Goal: Task Accomplishment & Management: Use online tool/utility

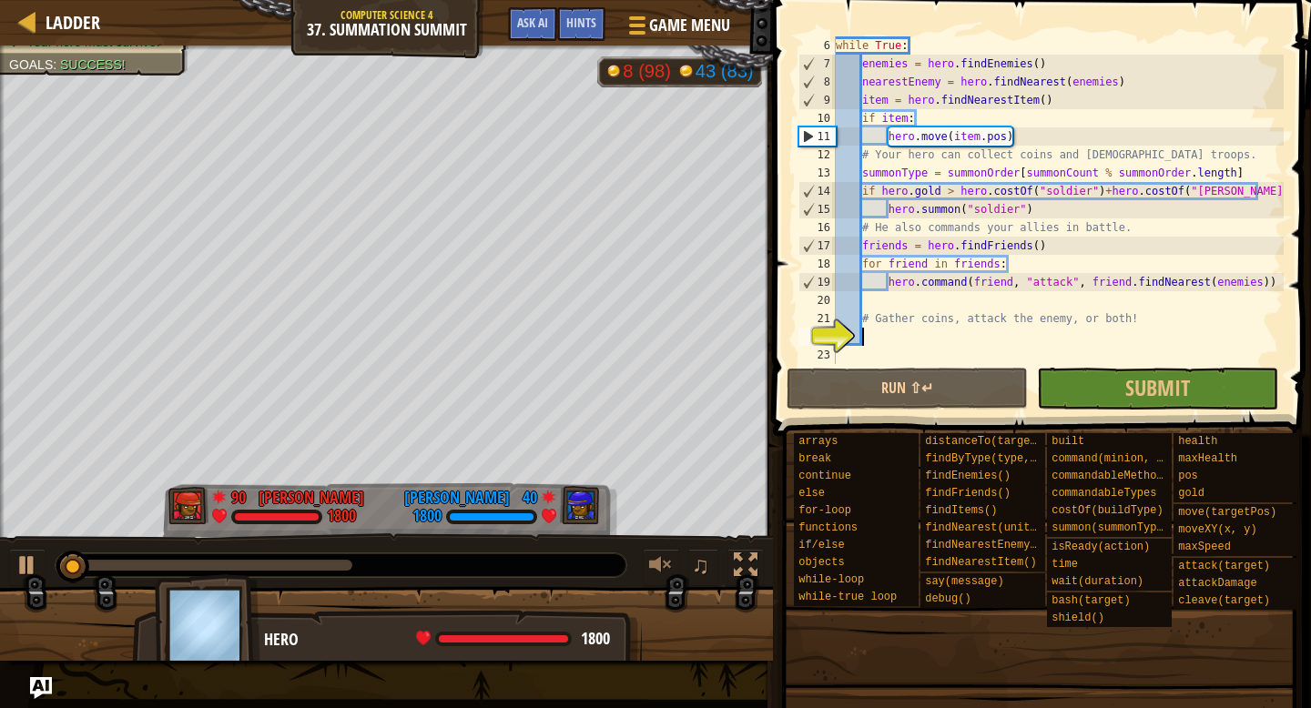
scroll to position [18, 0]
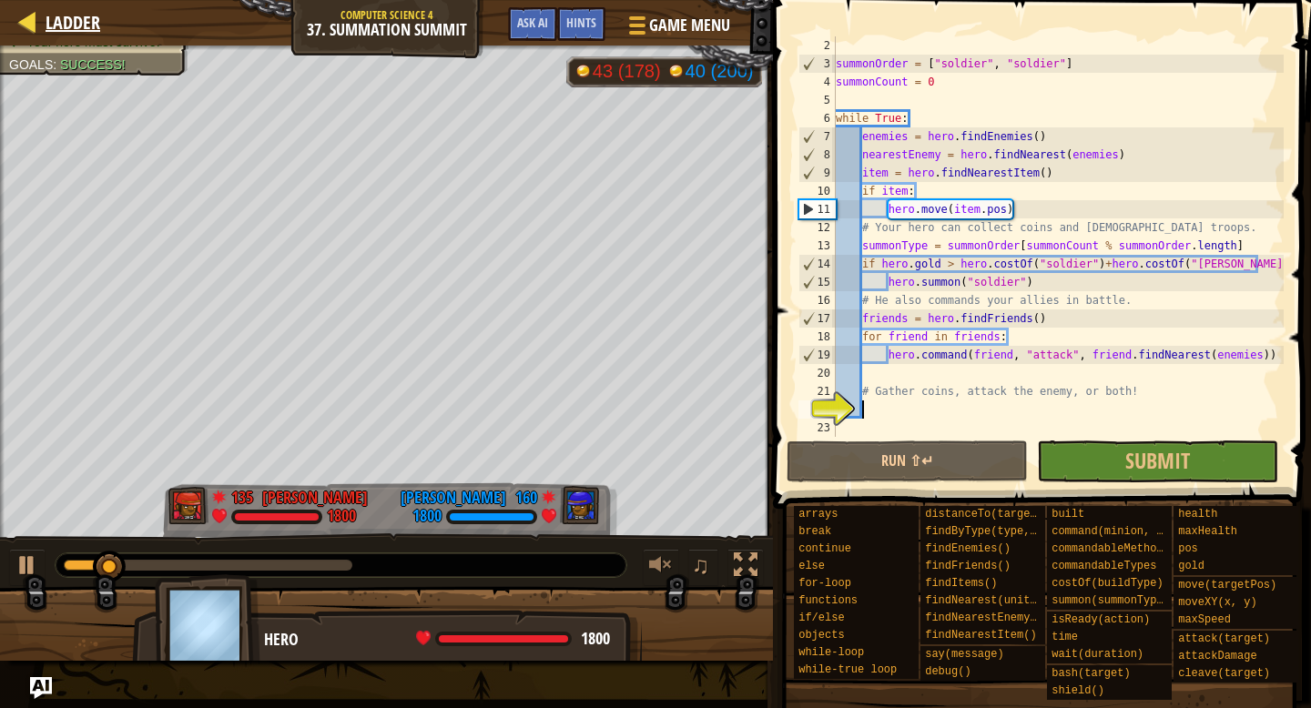
click at [46, 5] on div "Ladder" at bounding box center [68, 23] width 64 height 46
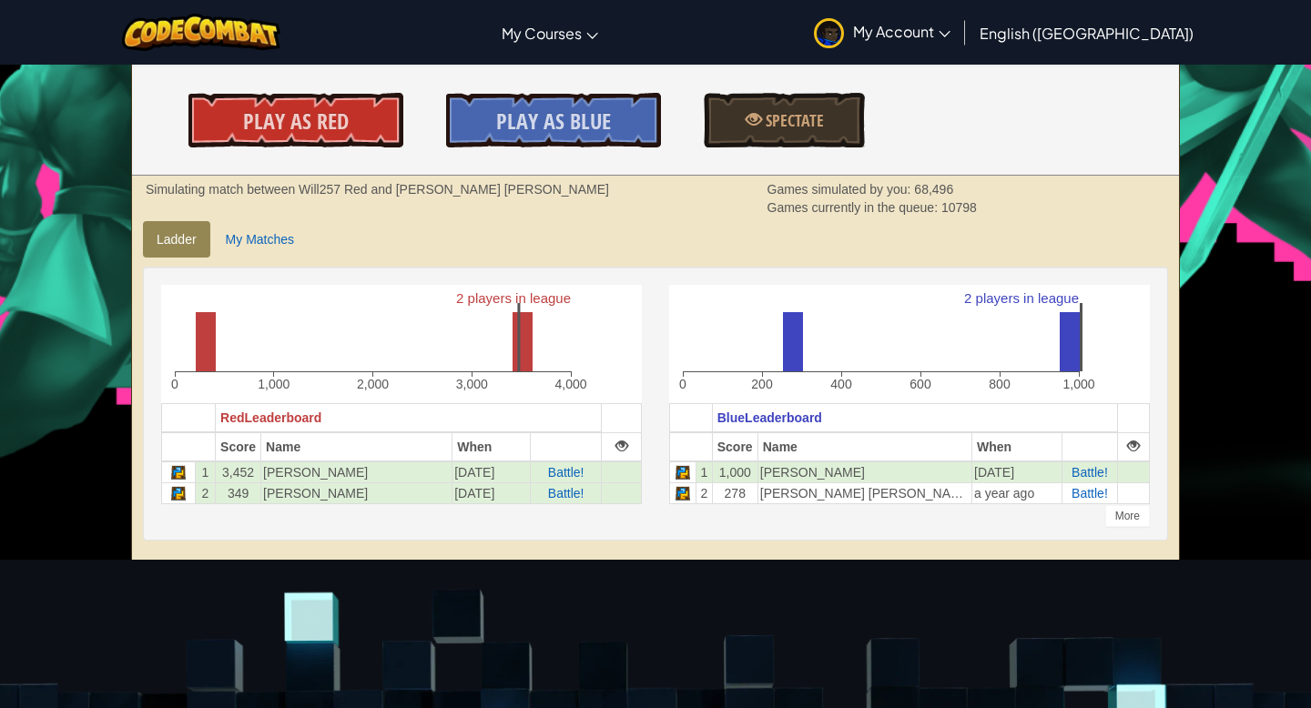
scroll to position [288, 0]
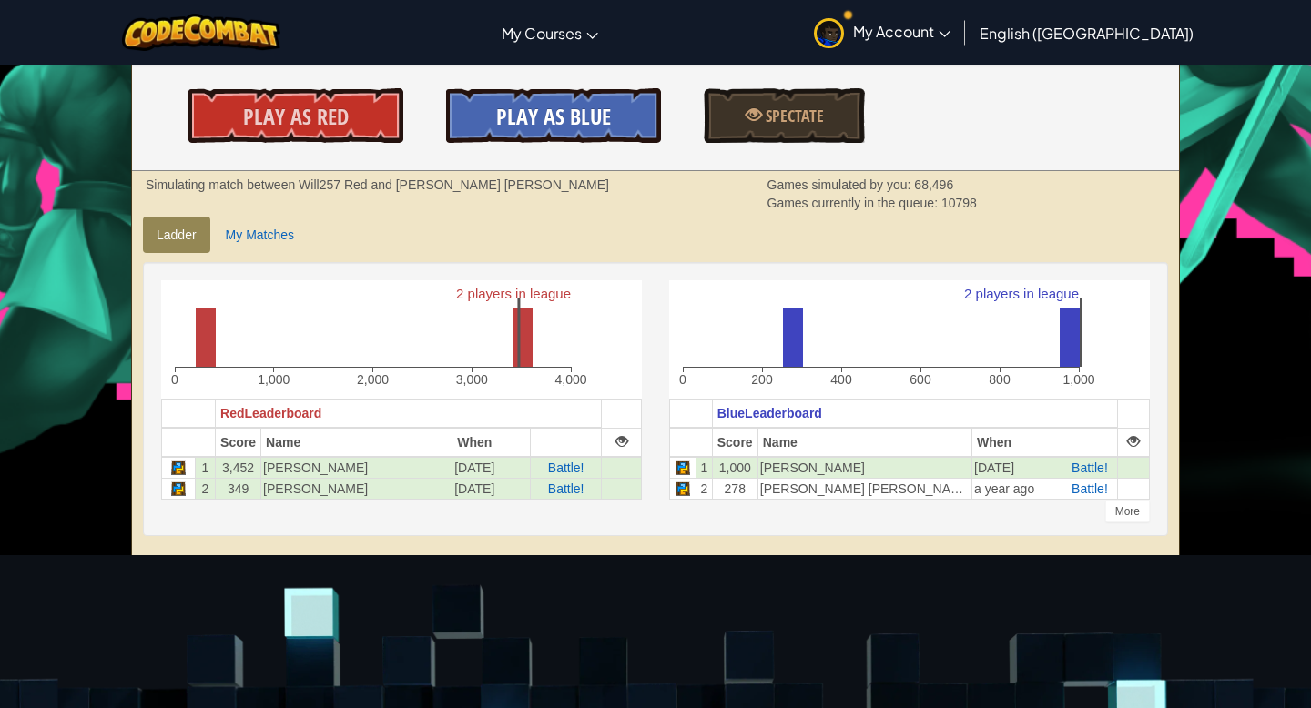
click at [537, 88] on link "Play As Blue" at bounding box center [553, 115] width 215 height 55
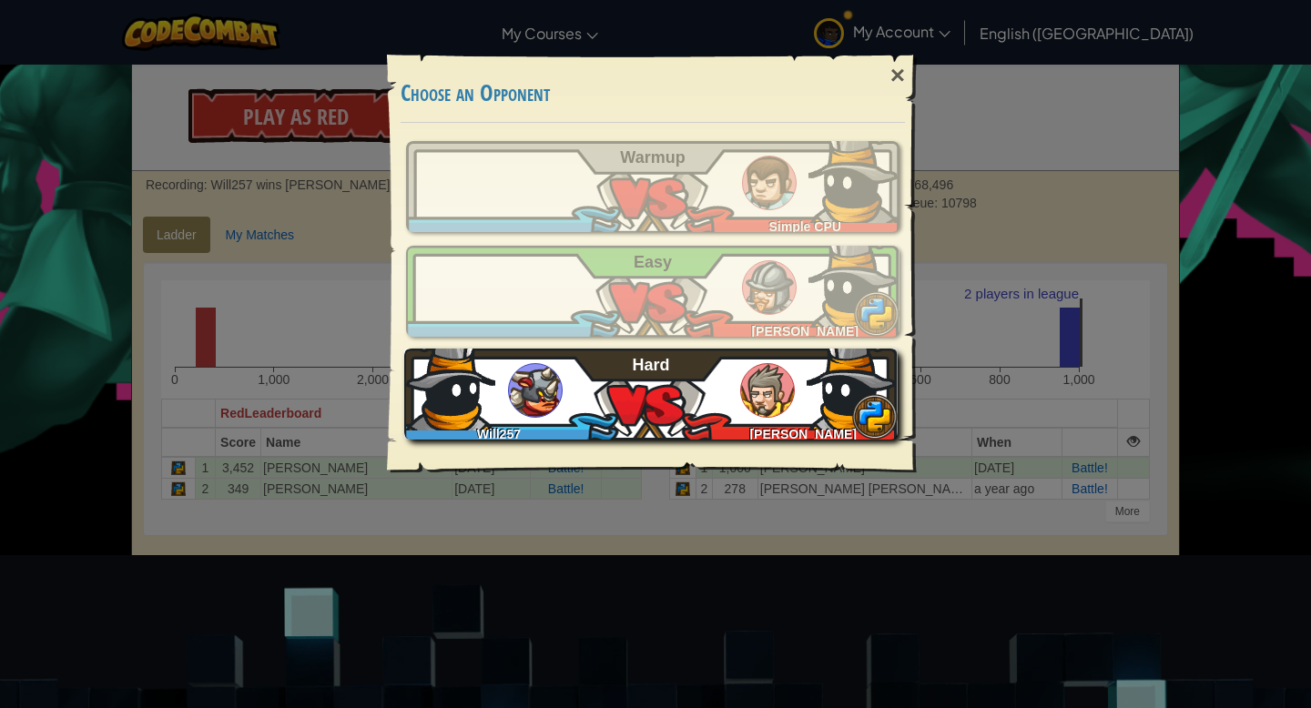
click at [635, 410] on div "Will257 [PERSON_NAME] Hard" at bounding box center [650, 394] width 493 height 91
